Goal: Navigation & Orientation: Understand site structure

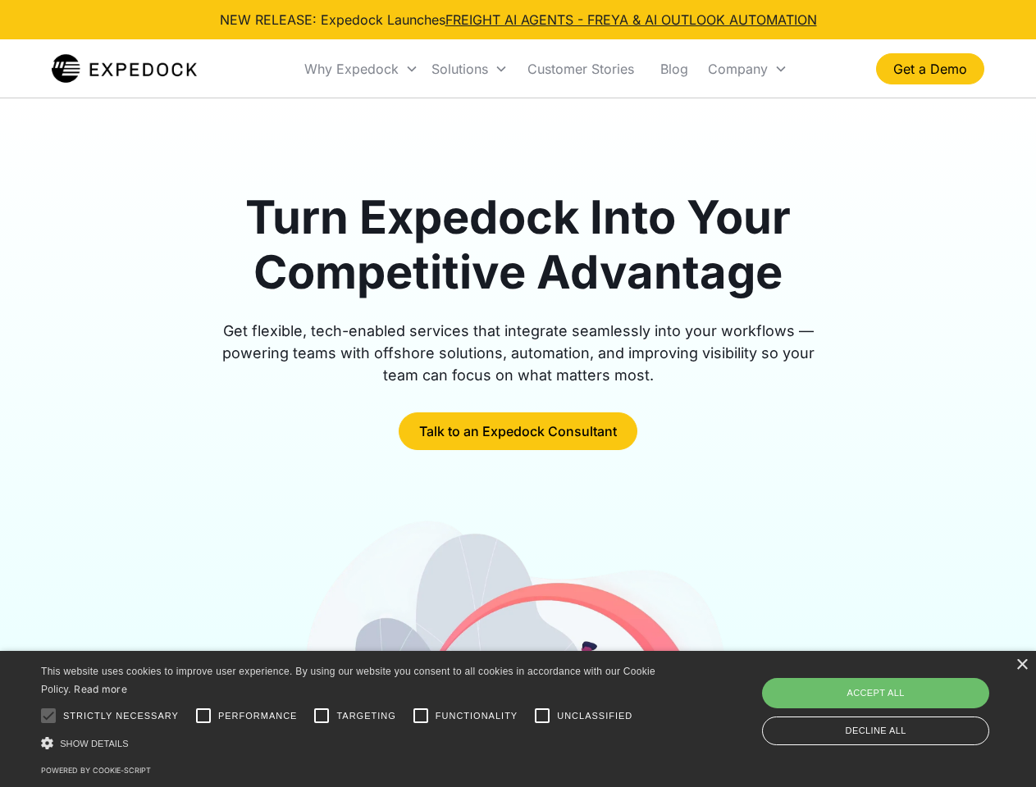
click at [362, 69] on div "Why Expedock" at bounding box center [351, 69] width 94 height 16
click at [469, 69] on div "Solutions" at bounding box center [459, 69] width 57 height 16
click at [747, 69] on div "Company" at bounding box center [738, 69] width 60 height 16
click at [48, 716] on div at bounding box center [48, 716] width 33 height 33
click at [203, 716] on input "Performance" at bounding box center [203, 716] width 33 height 33
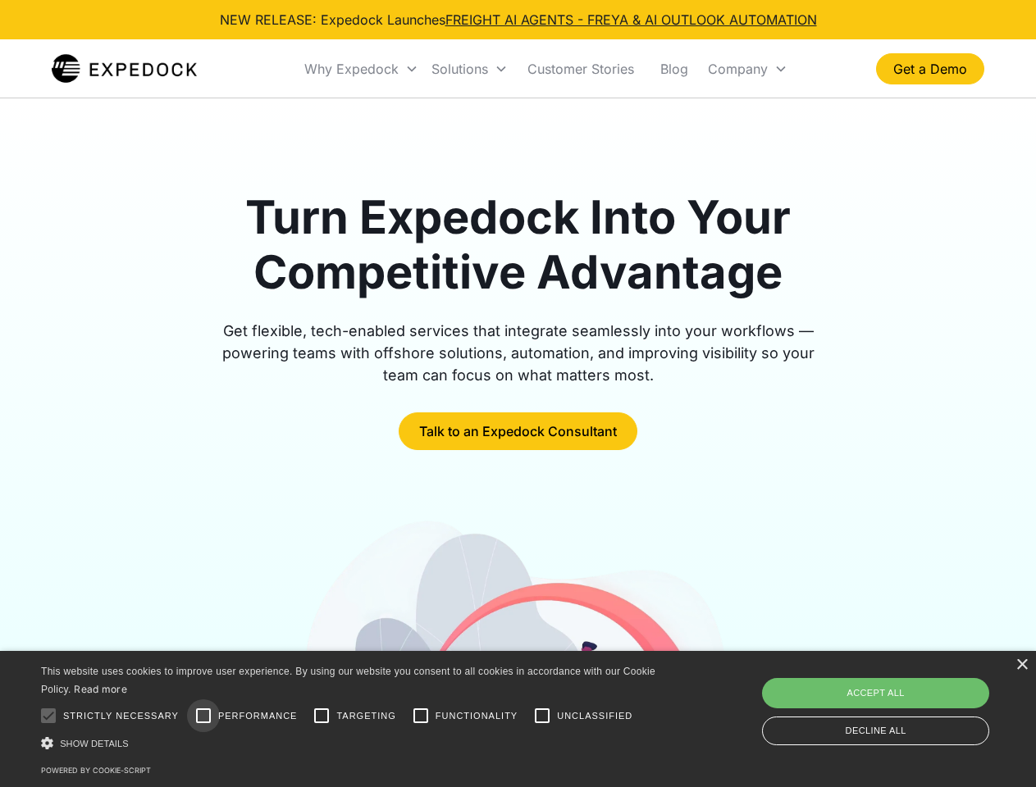
checkbox input "true"
click at [322, 716] on input "Targeting" at bounding box center [321, 716] width 33 height 33
checkbox input "true"
click at [421, 716] on input "Functionality" at bounding box center [420, 716] width 33 height 33
checkbox input "true"
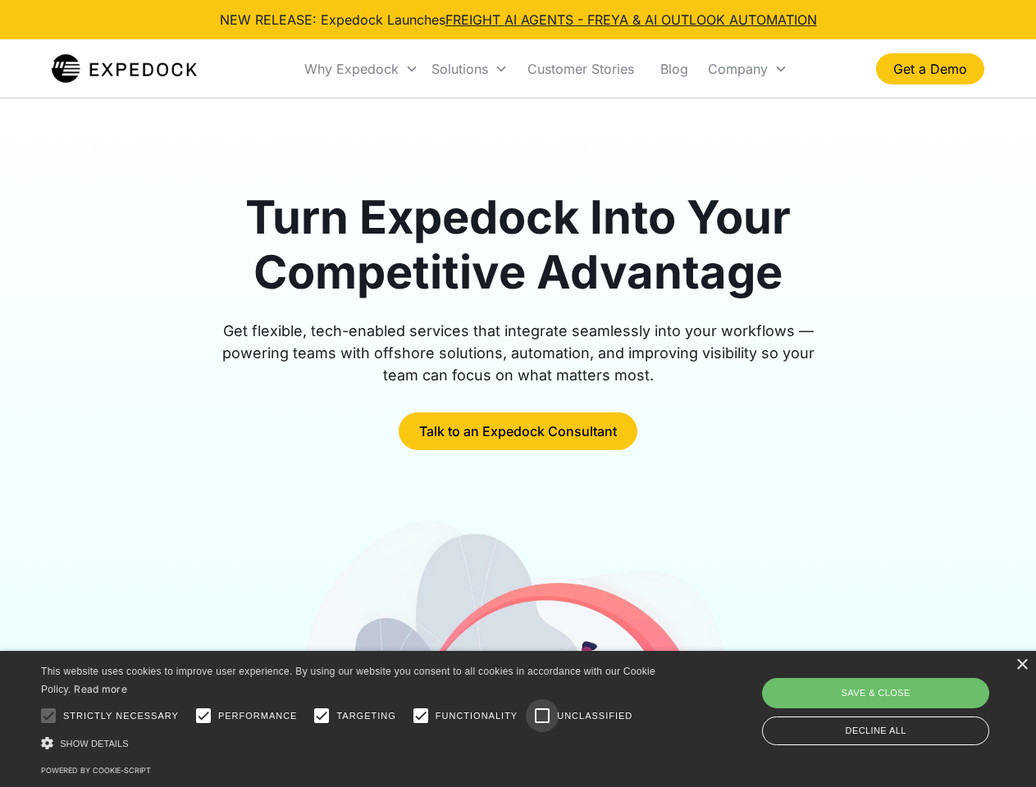
click at [542, 716] on input "Unclassified" at bounding box center [542, 716] width 33 height 33
checkbox input "true"
click at [351, 743] on div "Show details Hide details" at bounding box center [351, 743] width 620 height 17
